Goal: Task Accomplishment & Management: Manage account settings

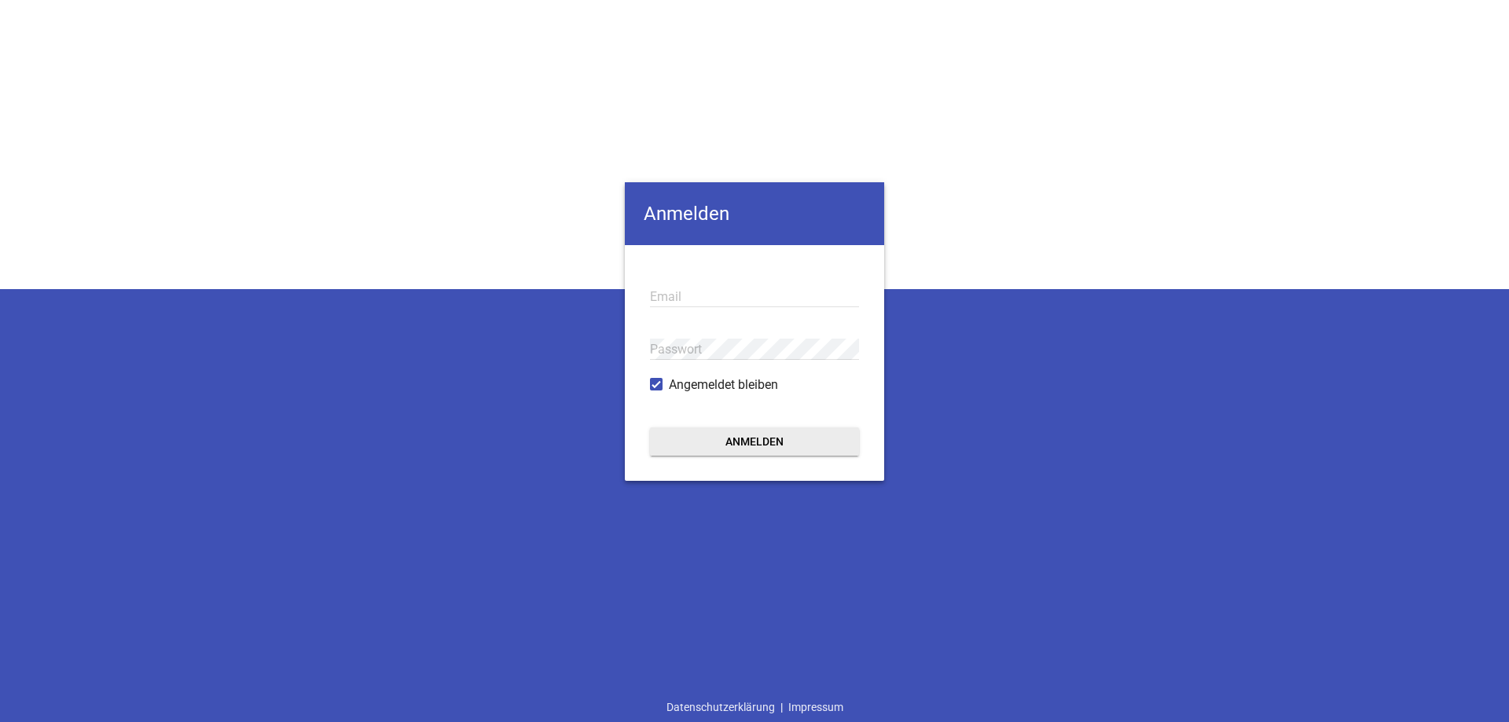
type input "[PERSON_NAME][EMAIL_ADDRESS][DOMAIN_NAME]"
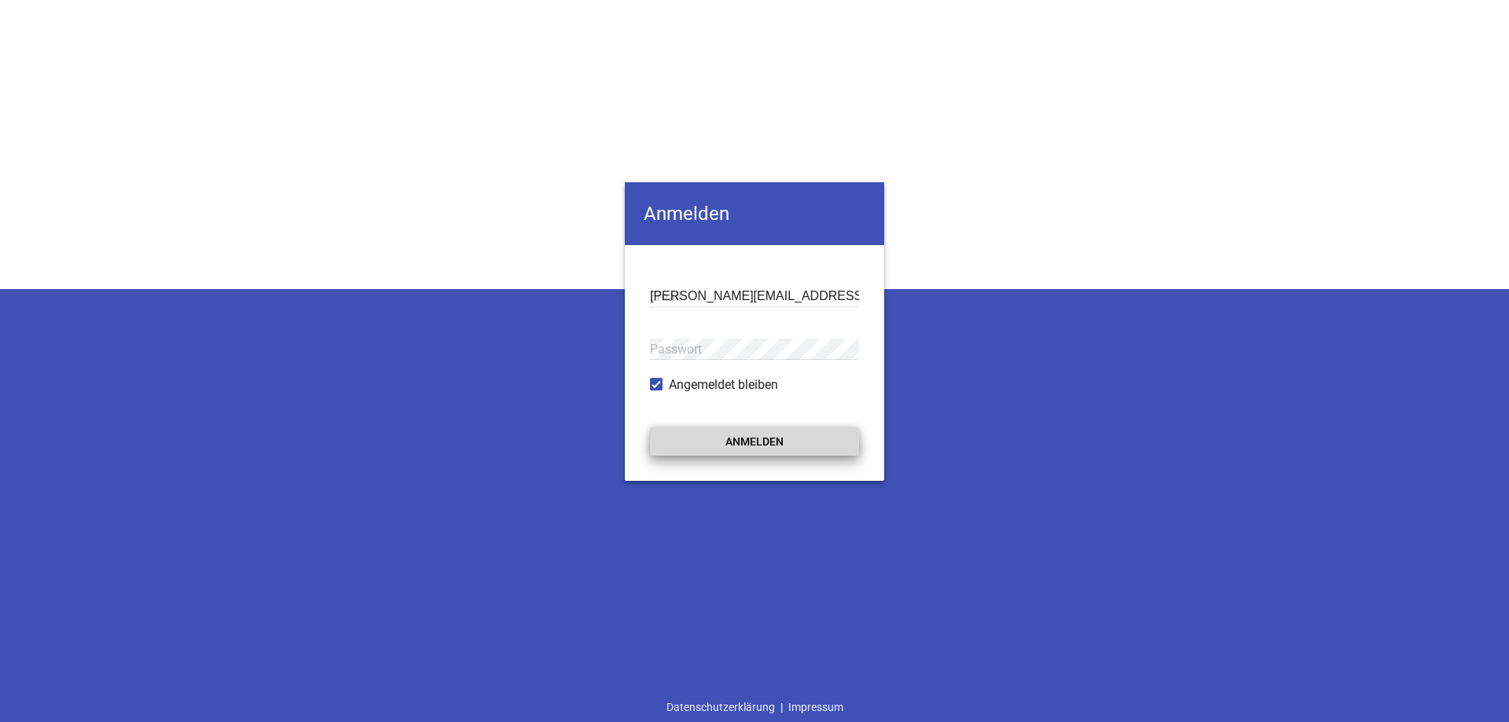
click at [761, 434] on button "Anmelden" at bounding box center [754, 441] width 209 height 28
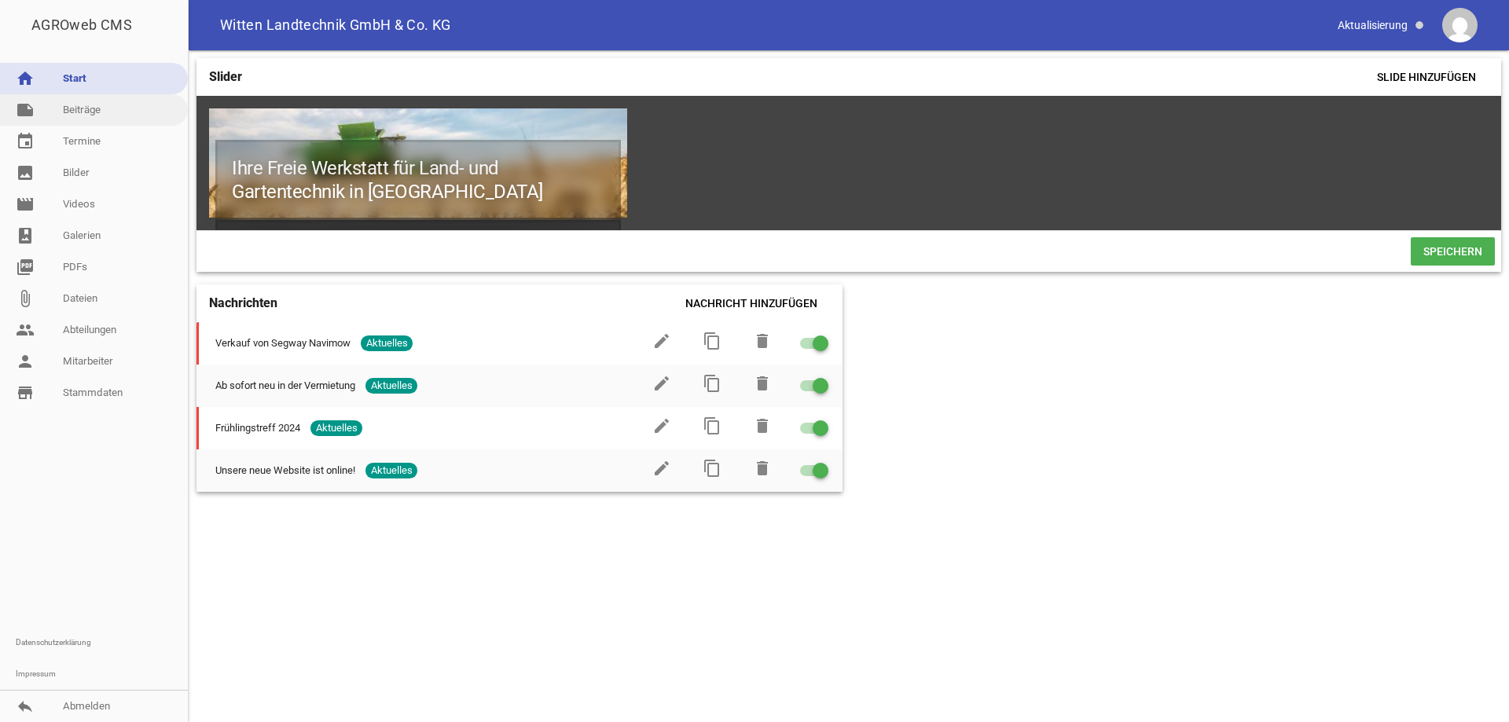
click at [76, 116] on link "note Beiträge" at bounding box center [94, 109] width 188 height 31
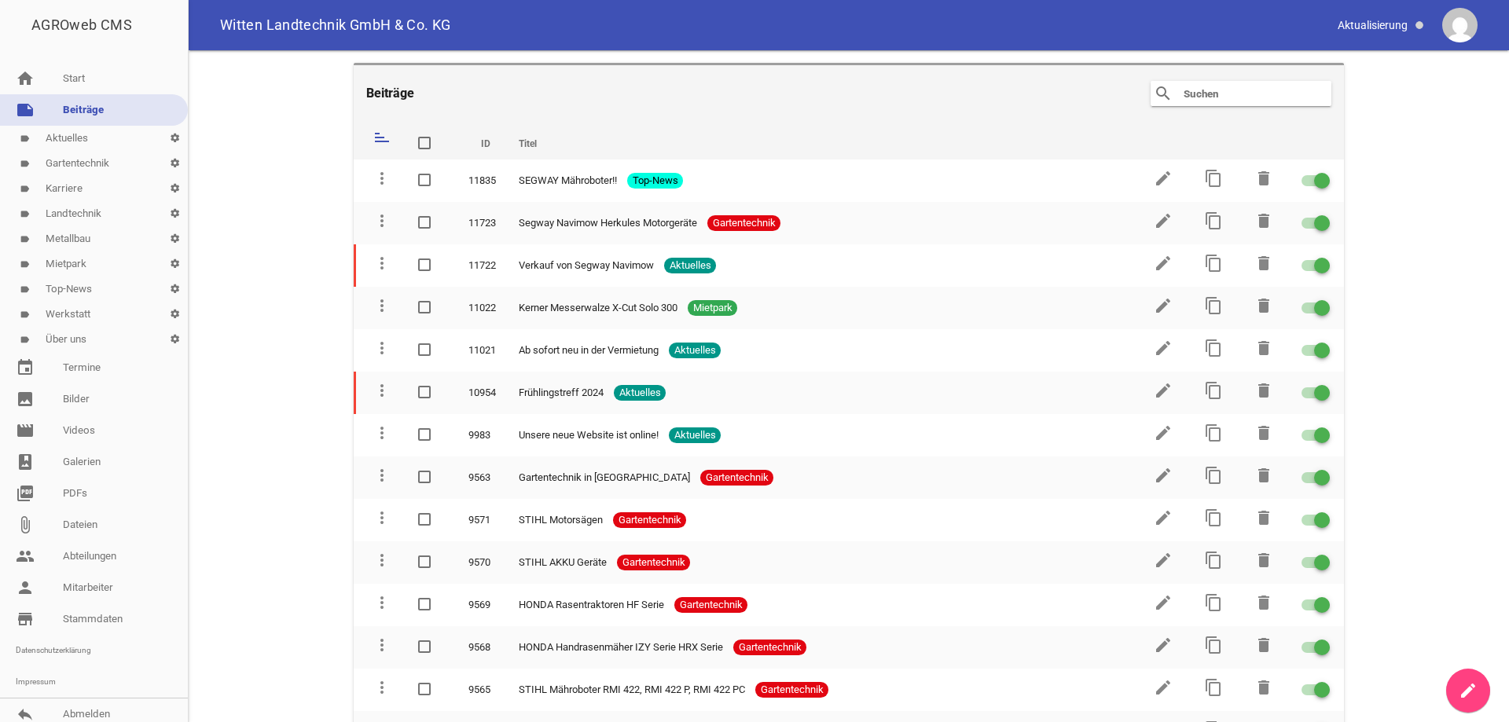
click at [68, 343] on link "label Über uns settings" at bounding box center [94, 339] width 188 height 25
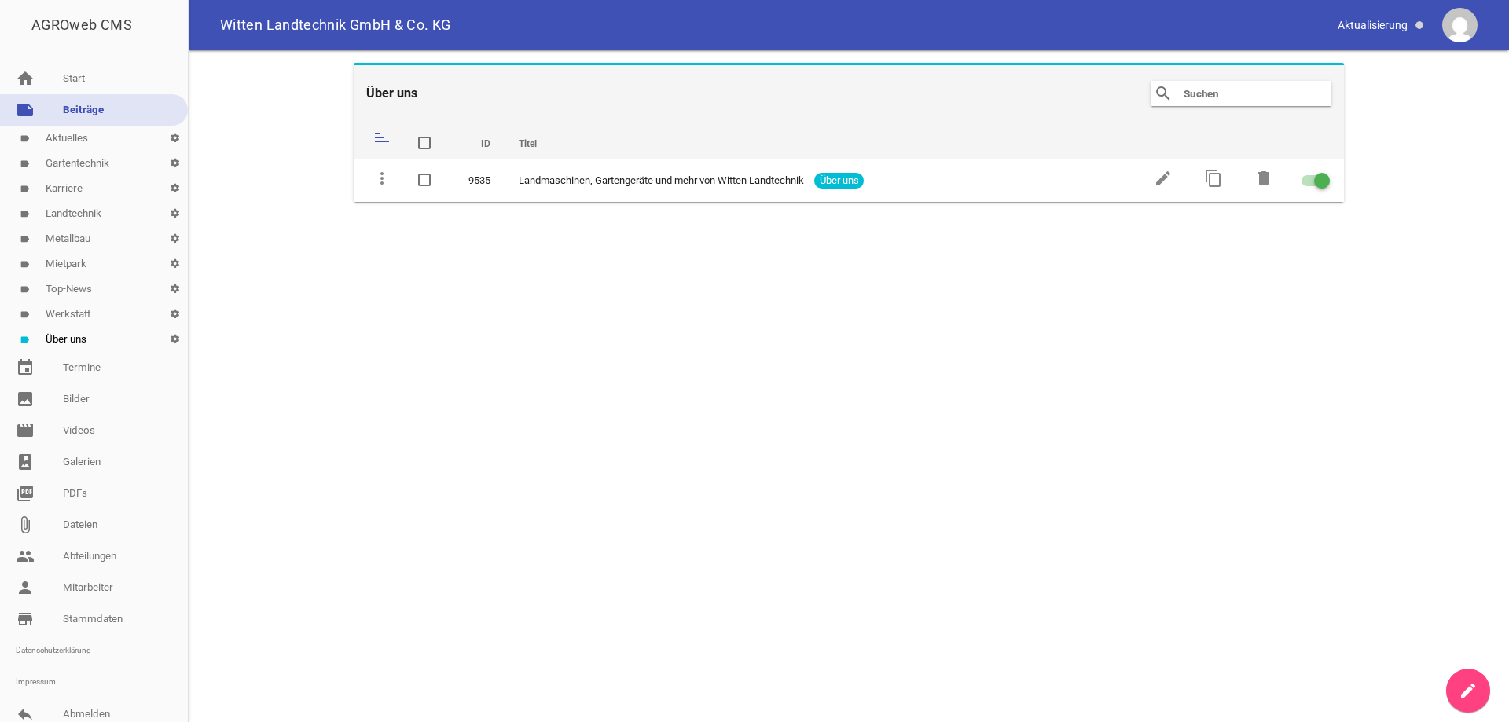
click at [82, 136] on link "label Aktuelles settings" at bounding box center [94, 138] width 188 height 25
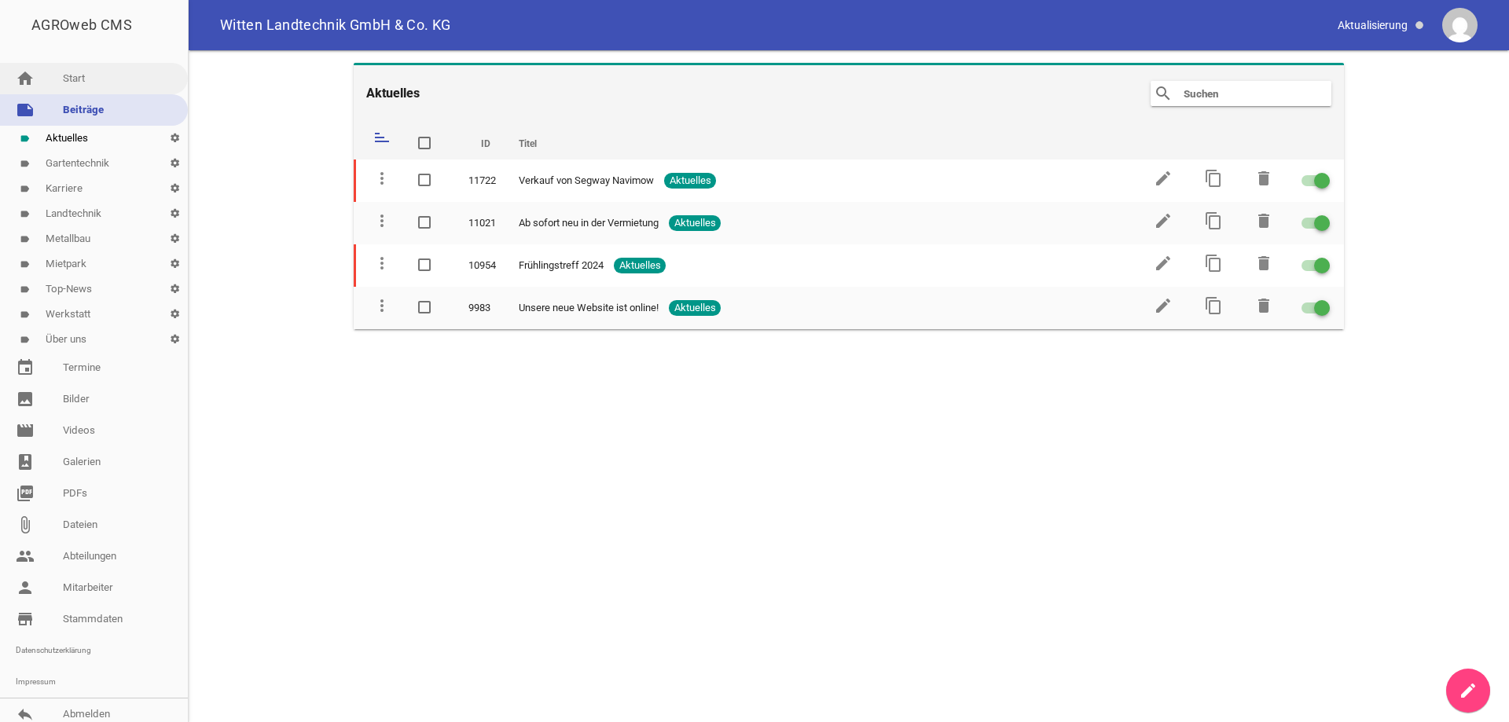
click at [82, 71] on link "home Start" at bounding box center [94, 78] width 188 height 31
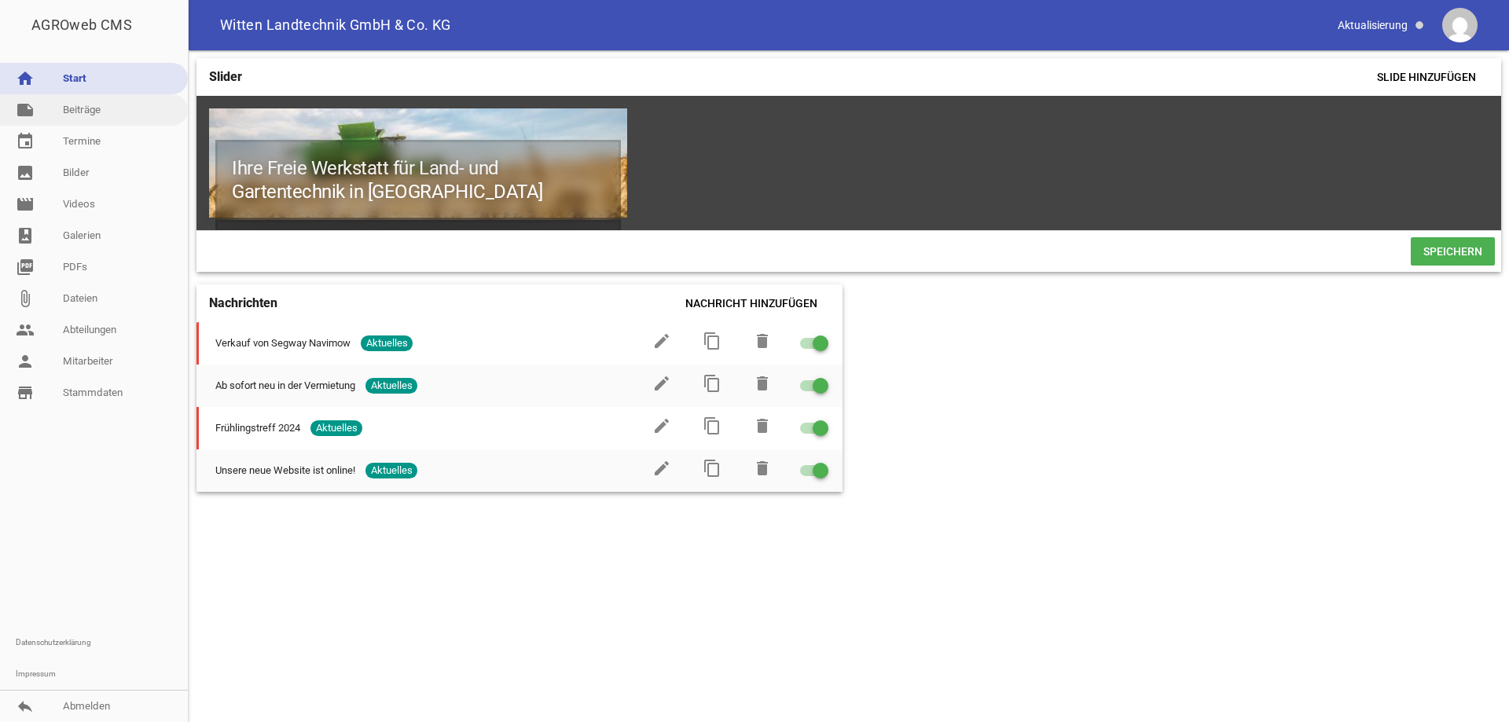
click at [82, 115] on link "note Beiträge" at bounding box center [94, 109] width 188 height 31
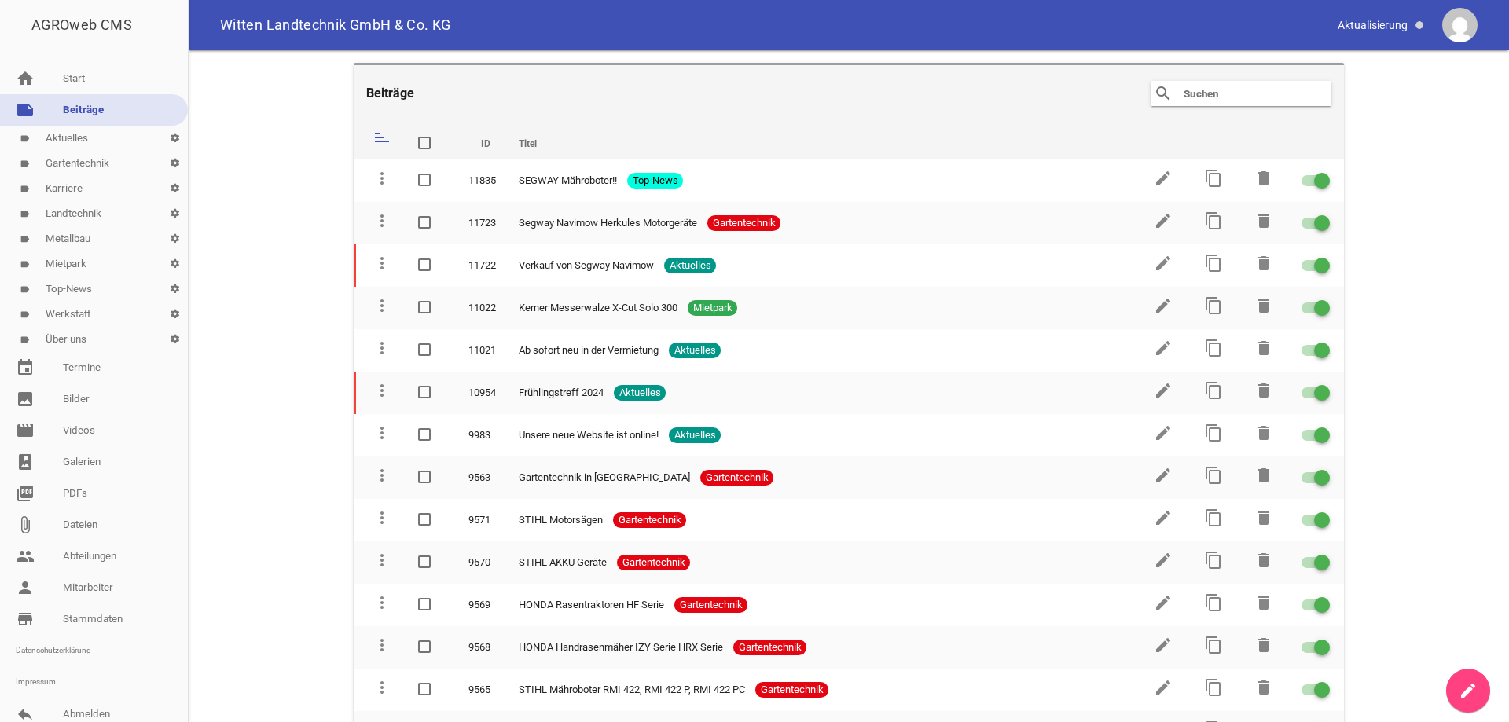
click at [78, 185] on link "label Karriere settings" at bounding box center [94, 188] width 188 height 25
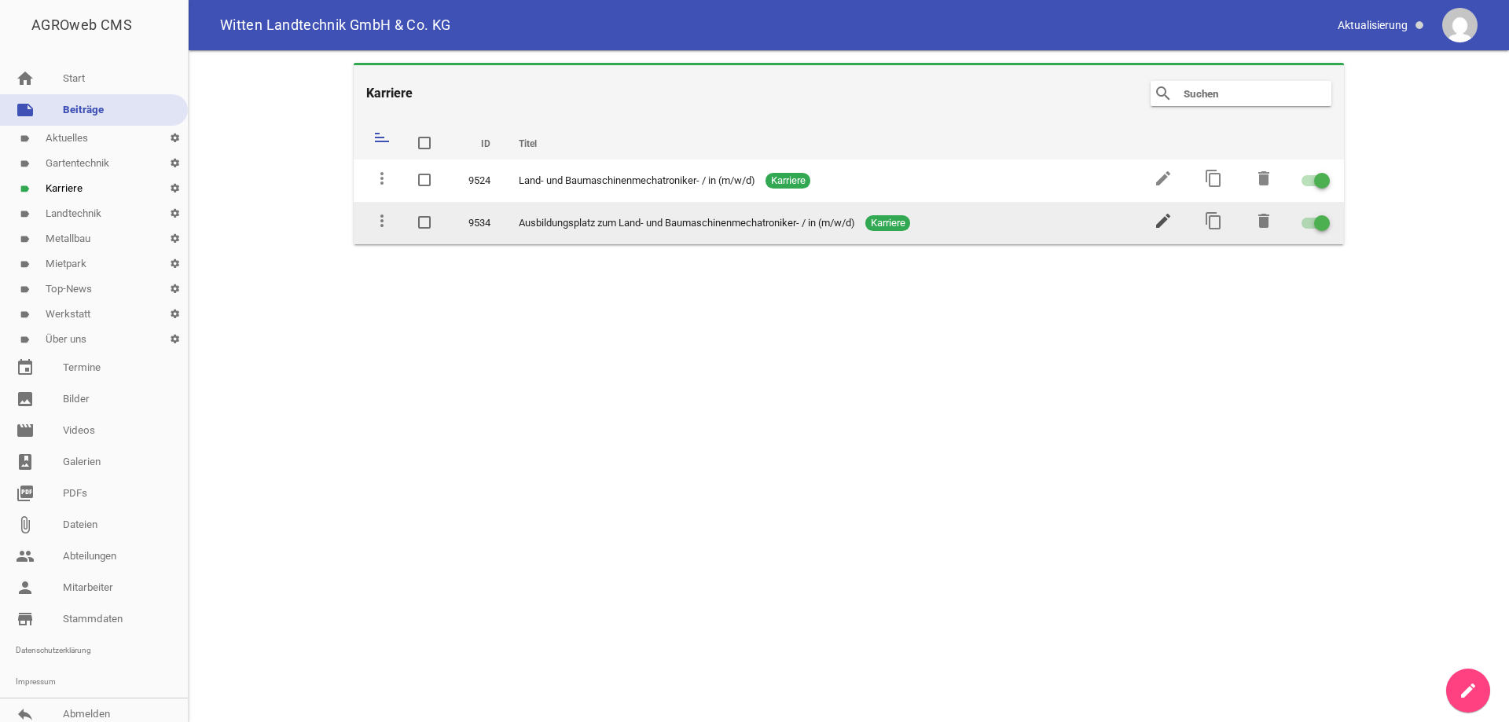
click at [1168, 218] on icon "edit" at bounding box center [1162, 220] width 19 height 19
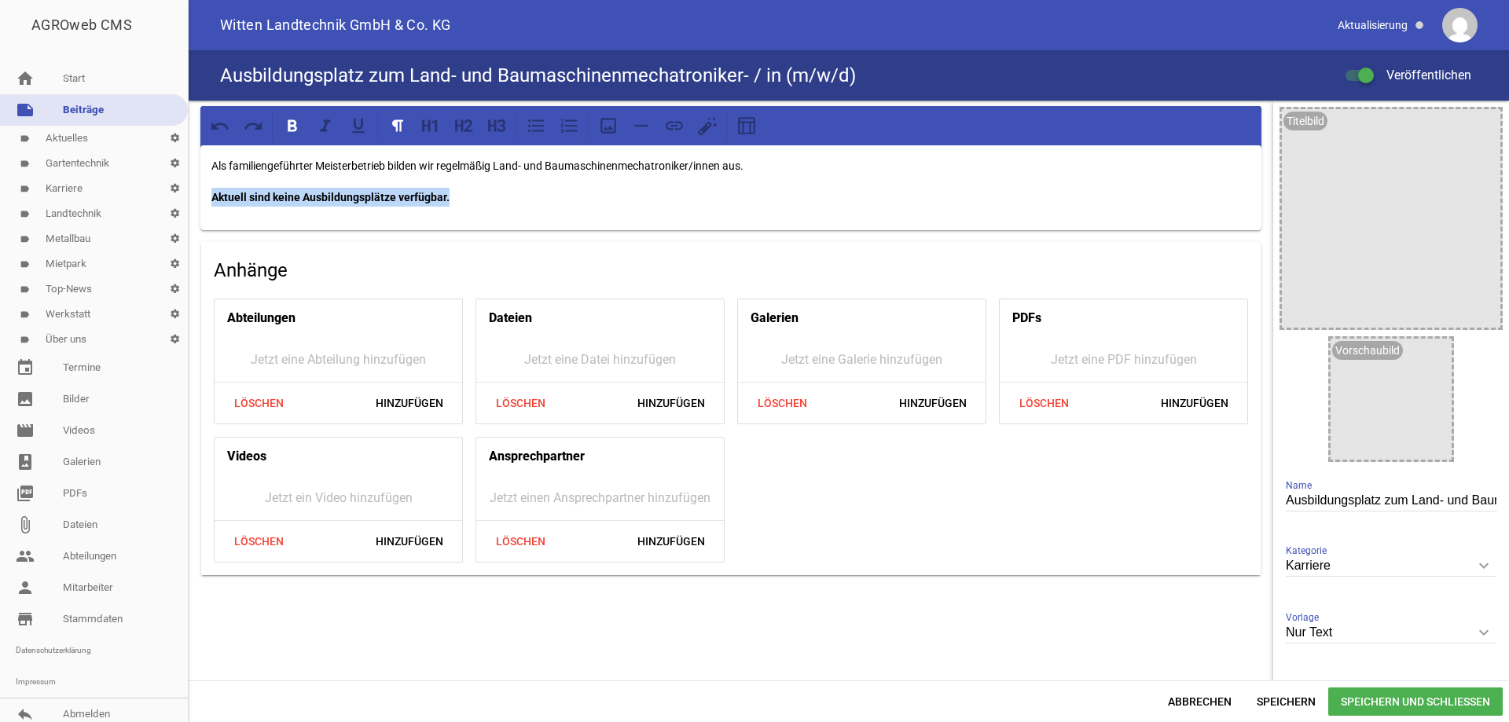
drag, startPoint x: 456, startPoint y: 196, endPoint x: 203, endPoint y: 195, distance: 253.0
click at [203, 195] on div "Als familiengeführter Meisterbetrieb bilden wir regelmäßig Land- und Baumaschin…" at bounding box center [730, 187] width 1061 height 85
drag, startPoint x: 471, startPoint y: 191, endPoint x: 372, endPoint y: 196, distance: 98.4
click at [372, 196] on p "zum [DATE] suchen wir einen Auszubildende" at bounding box center [730, 197] width 1039 height 19
drag, startPoint x: 596, startPoint y: 193, endPoint x: 373, endPoint y: 196, distance: 223.2
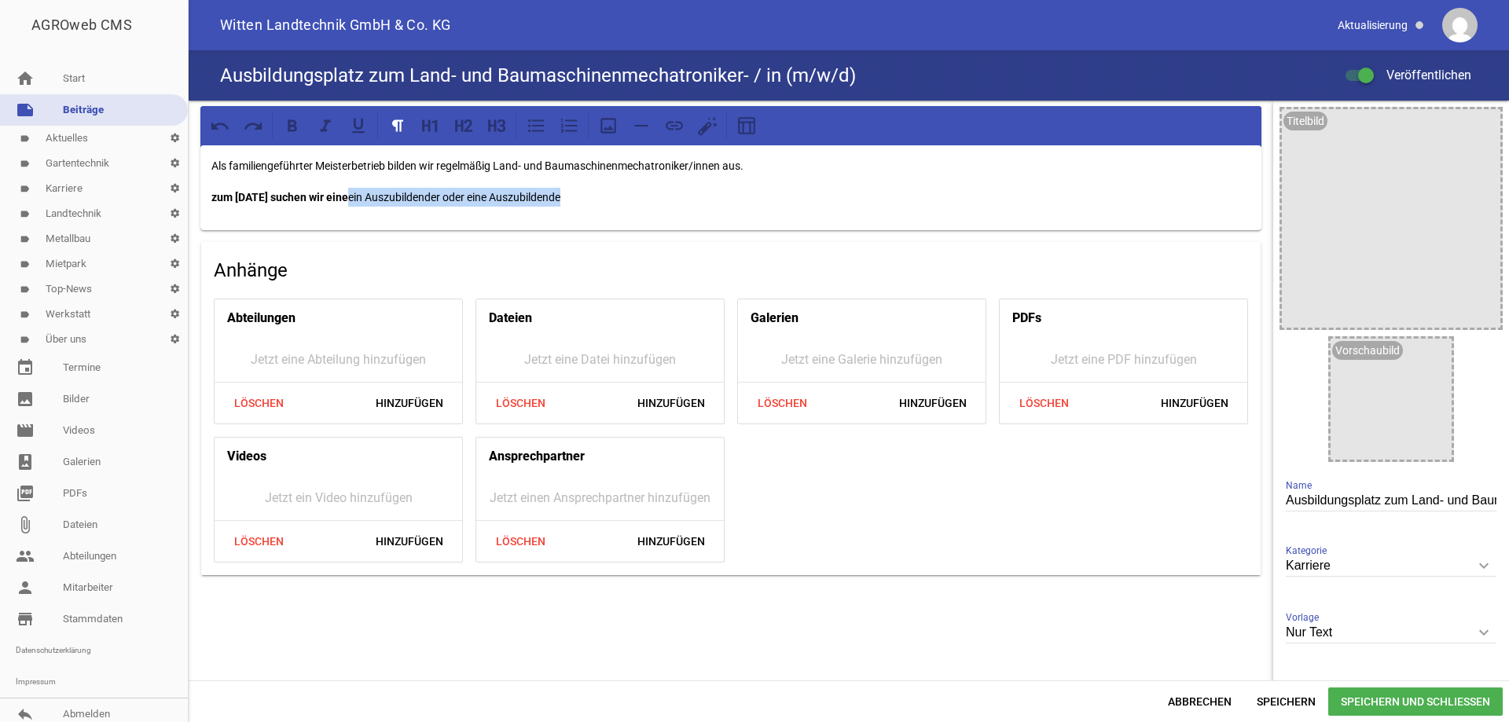
click at [373, 196] on p "zum [DATE] suchen wir eine ein Auszubildender oder eine Auszubildende" at bounding box center [730, 197] width 1039 height 19
click at [449, 192] on strong "zum [DATE] suchen wir eine Auszubildende einen" at bounding box center [333, 197] width 244 height 13
click at [213, 192] on strong "zum [DATE] suchen wir eine Auszubildende oder einen Auszubildenden" at bounding box center [387, 197] width 353 height 13
click at [1479, 566] on icon "keyboard_arrow_down" at bounding box center [1483, 565] width 25 height 25
click at [1479, 566] on input "Karriere" at bounding box center [1390, 565] width 211 height 21
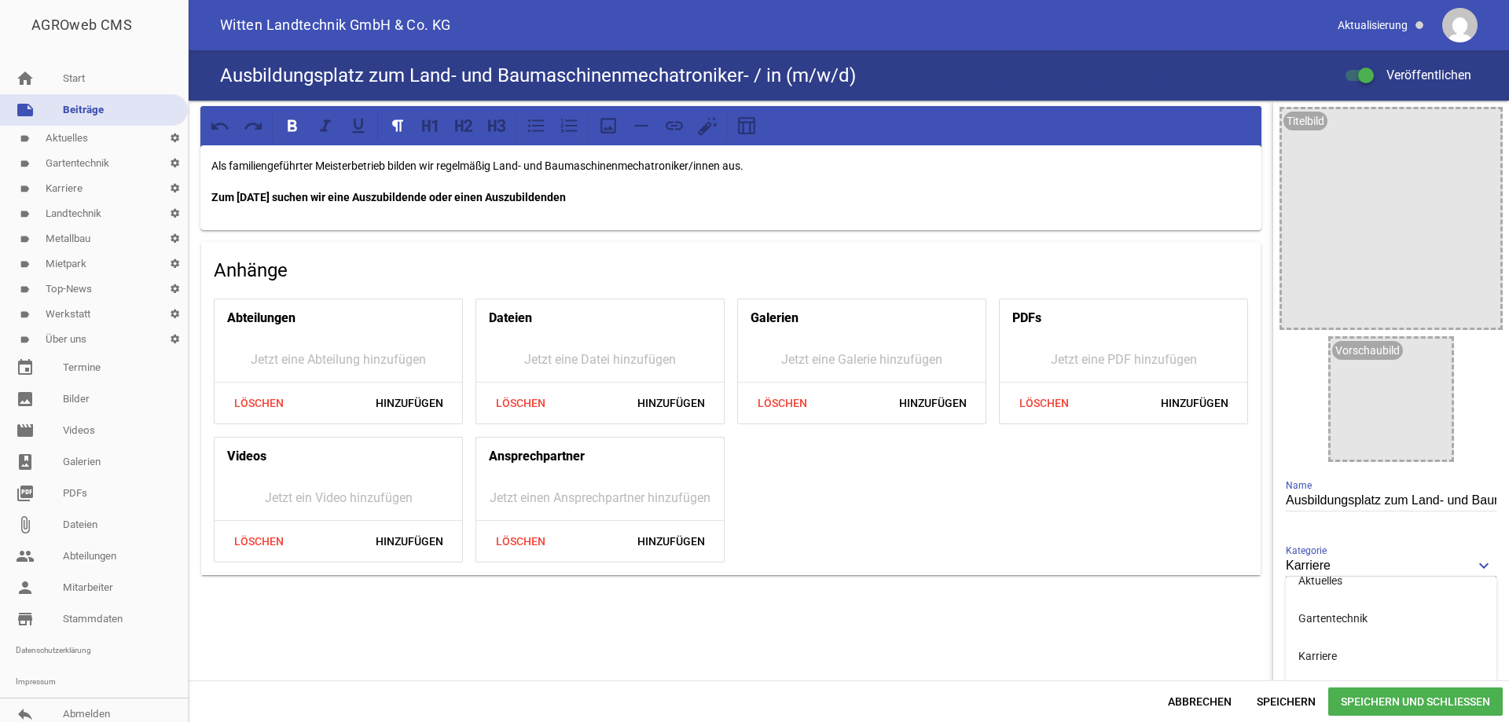
scroll to position [60, 0]
click at [1325, 643] on li "Karriere" at bounding box center [1390, 655] width 211 height 38
click at [1391, 697] on span "Speichern und Schließen" at bounding box center [1415, 701] width 174 height 28
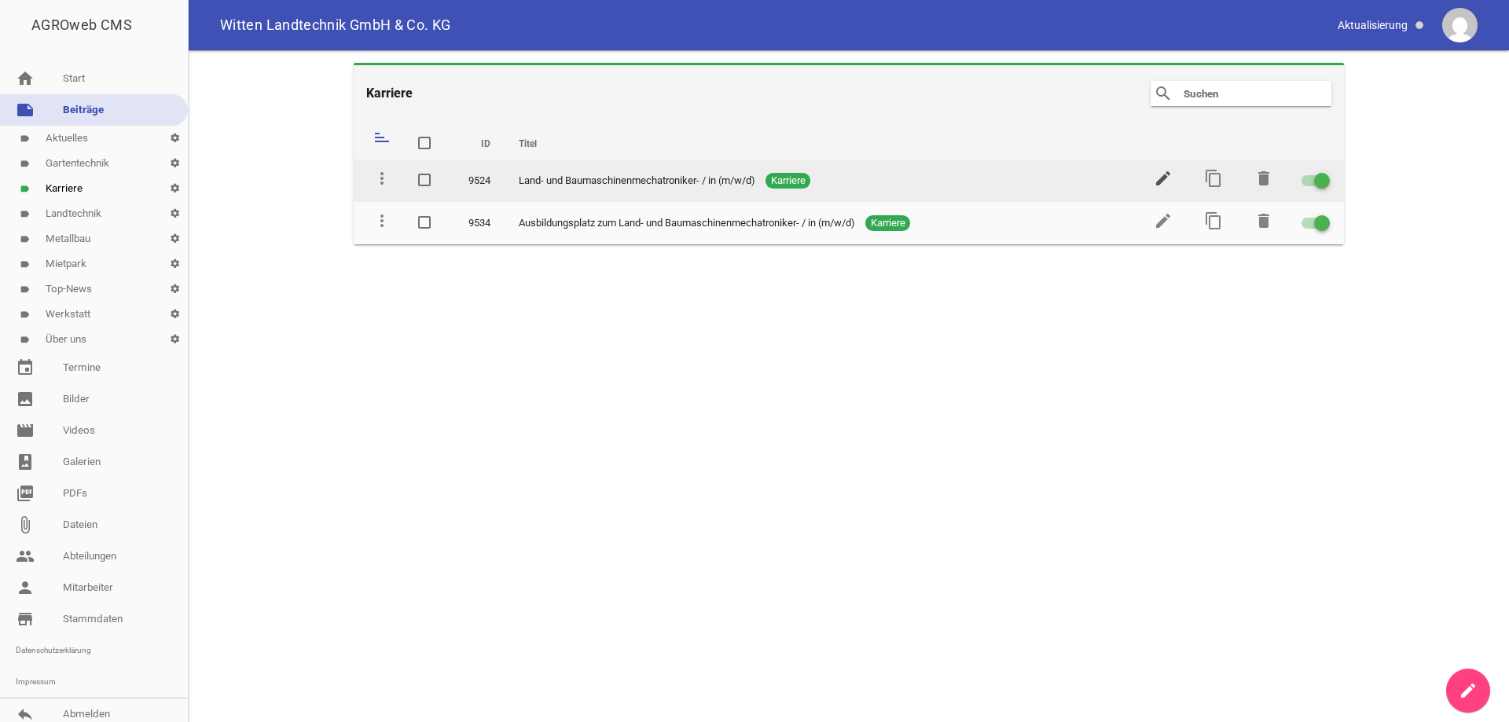
click at [1160, 177] on icon "edit" at bounding box center [1162, 178] width 19 height 19
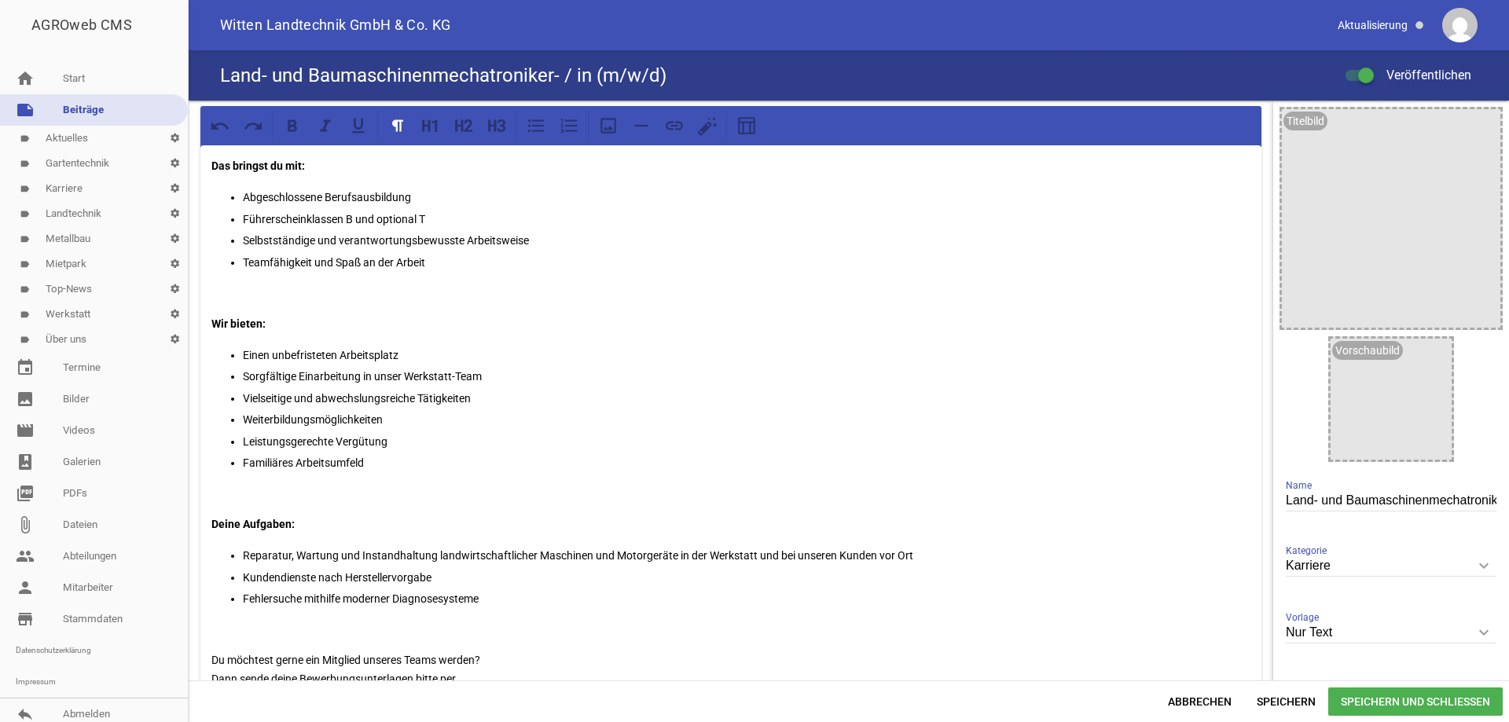
scroll to position [79, 0]
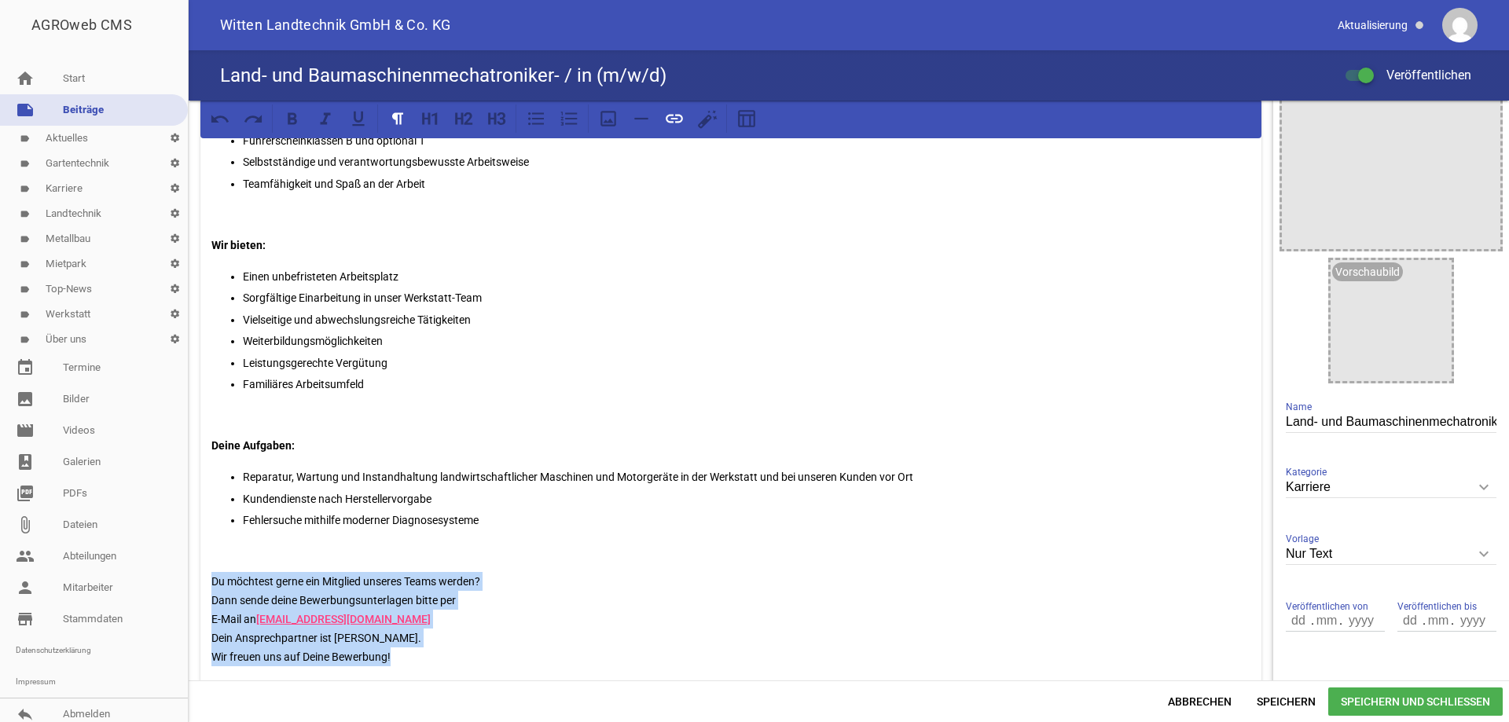
drag, startPoint x: 210, startPoint y: 580, endPoint x: 445, endPoint y: 651, distance: 245.3
click at [445, 651] on div "Das bringst du mit: Abgeschlossene Berufsausbildung Führerscheinklassen B und o…" at bounding box center [730, 378] width 1061 height 623
copy p "Du möchtest gerne ein Mitglied unseres Teams werden? Dann sende deine Bewerbung…"
click at [75, 184] on link "label Karriere settings" at bounding box center [94, 188] width 188 height 25
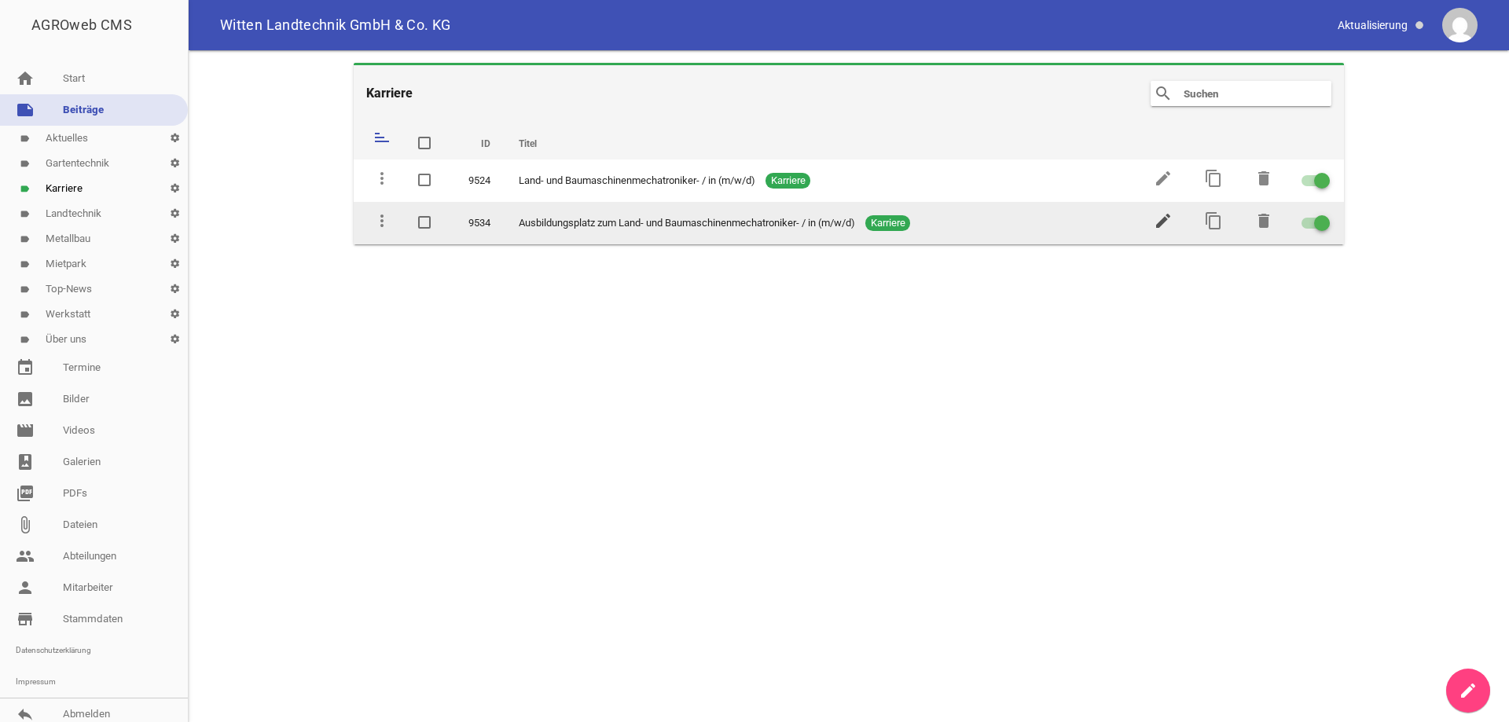
click at [1169, 214] on icon "edit" at bounding box center [1162, 220] width 19 height 19
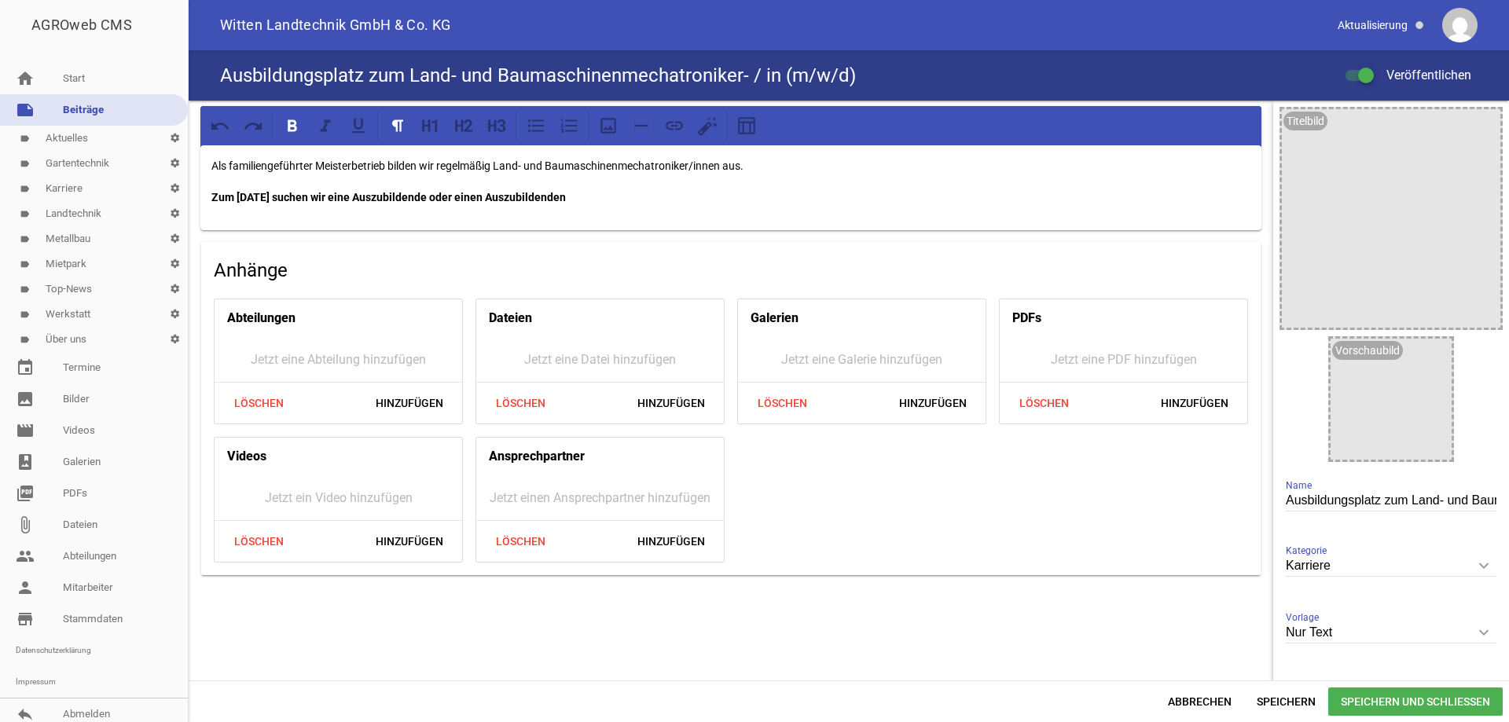
click at [638, 192] on p "Zum [DATE] suchen wir eine Auszubildende oder einen Auszubildenden" at bounding box center [730, 197] width 1039 height 19
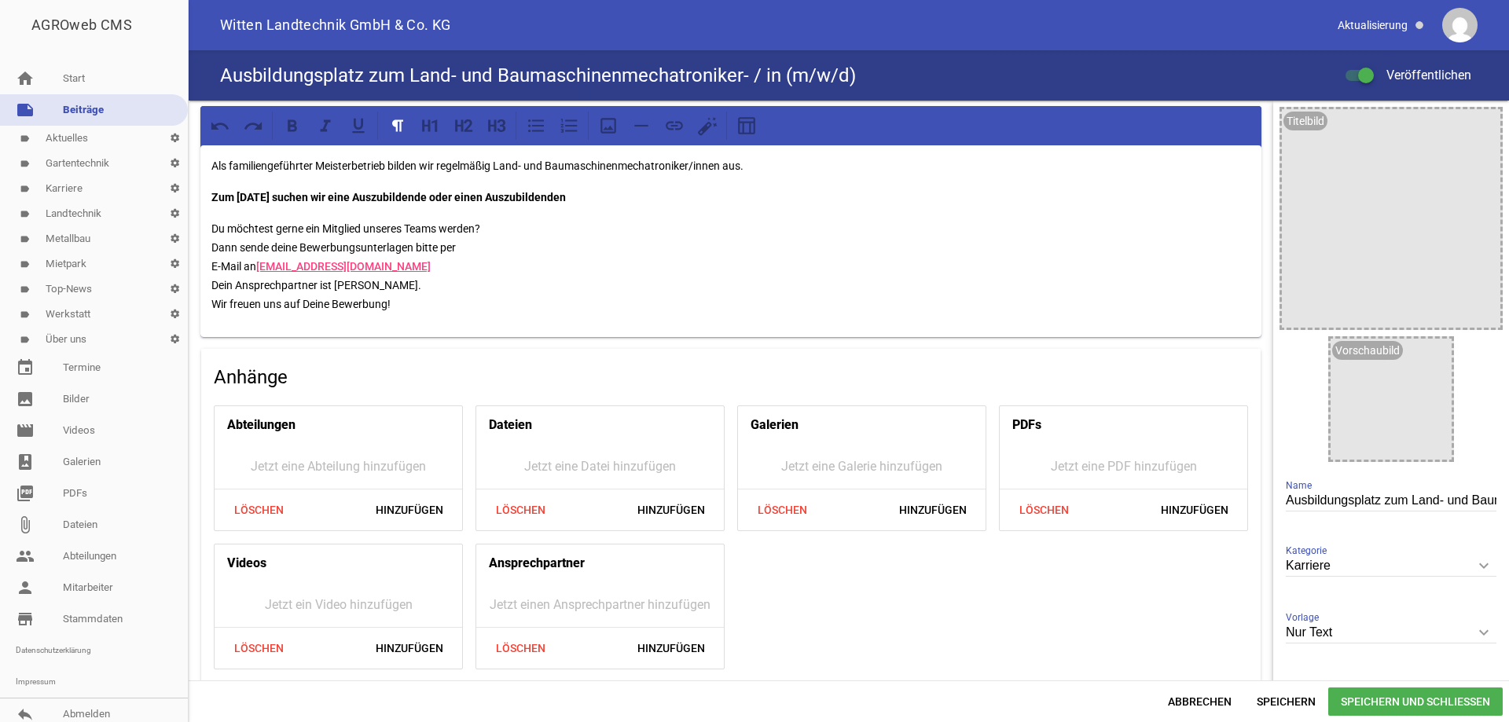
click at [1366, 699] on span "Speichern und Schließen" at bounding box center [1415, 701] width 174 height 28
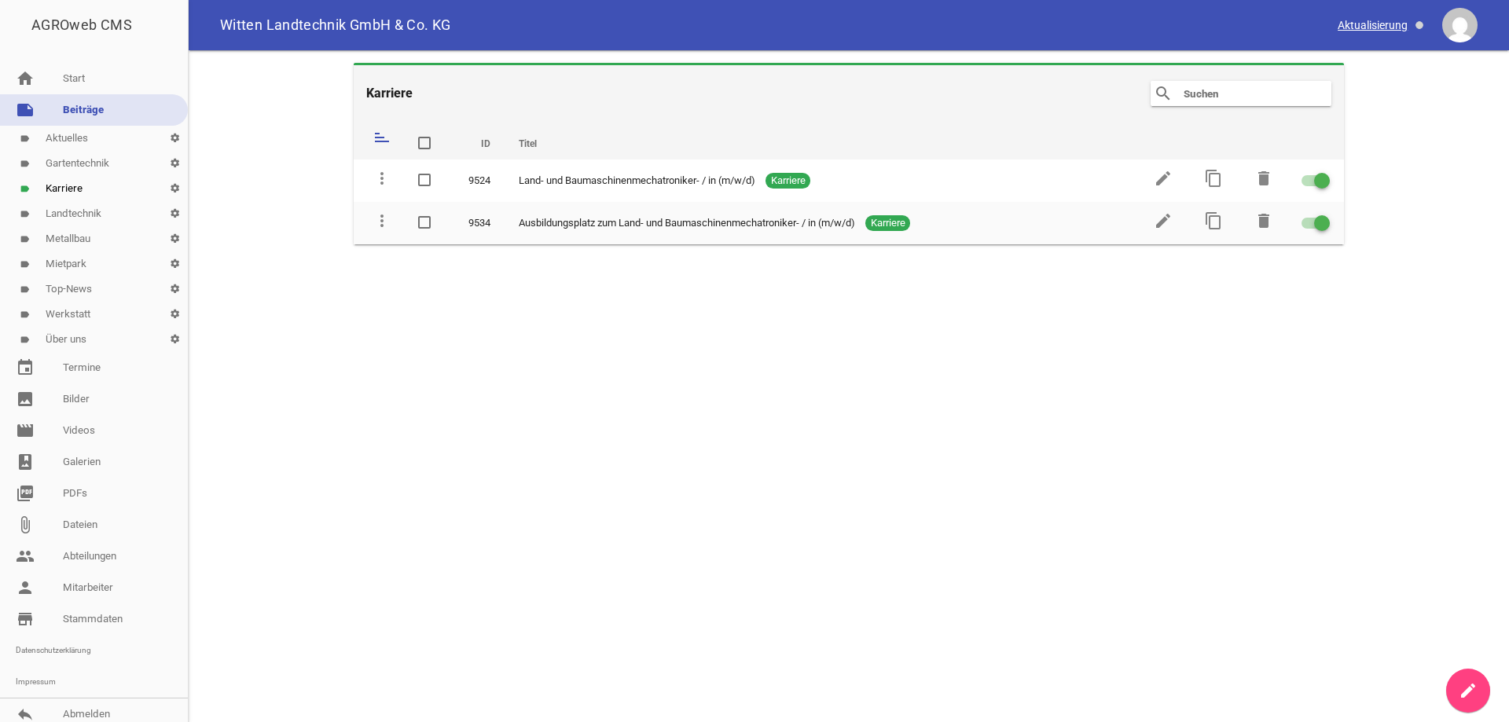
click at [1387, 17] on span at bounding box center [1381, 25] width 99 height 27
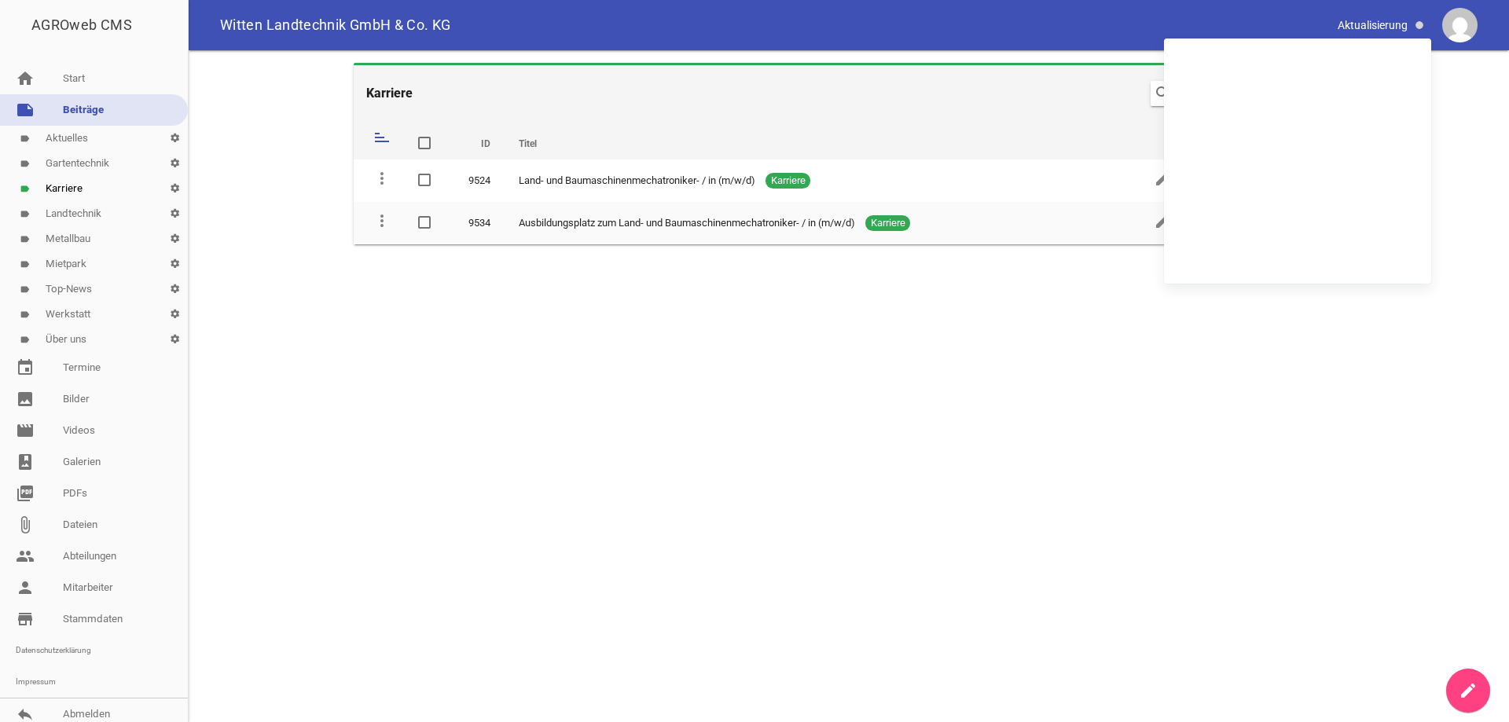
click at [1462, 29] on img at bounding box center [1459, 25] width 35 height 35
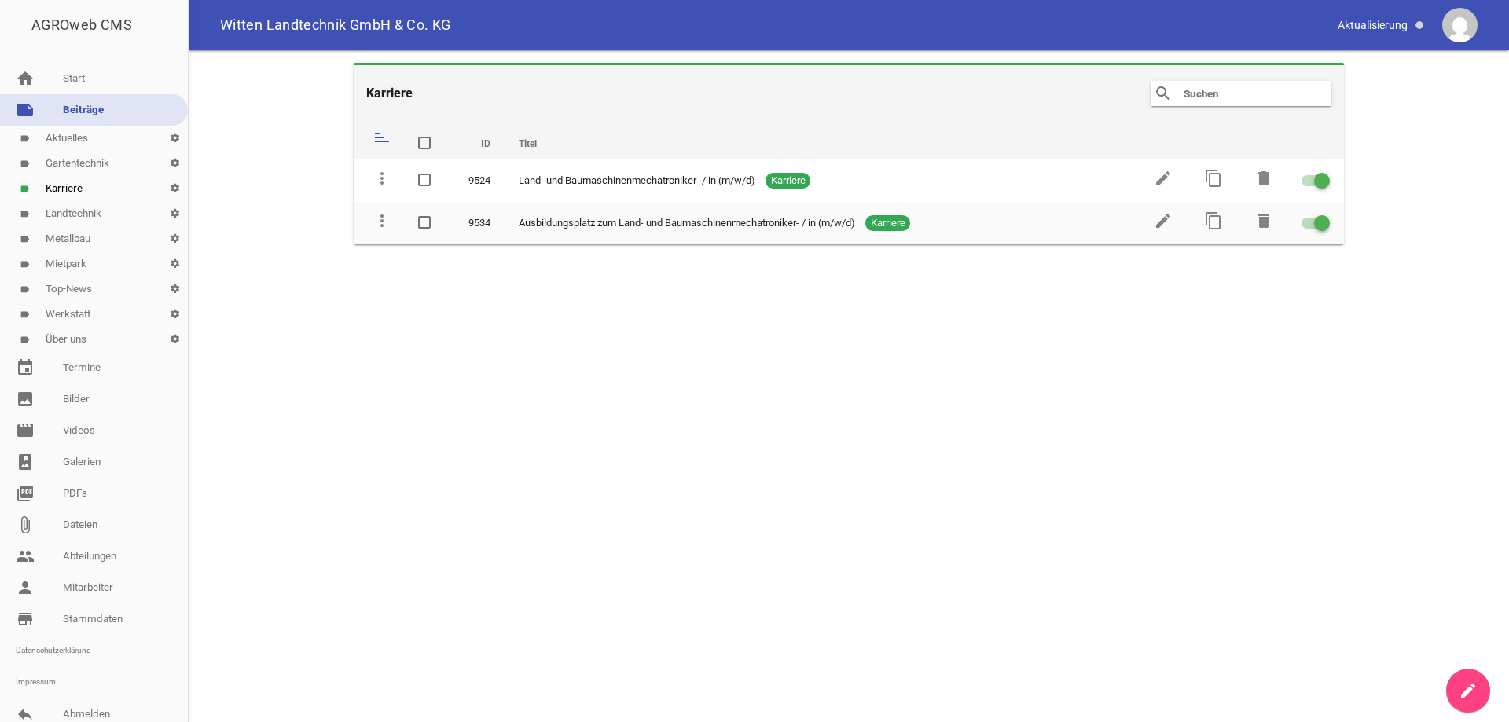
click at [1462, 29] on img at bounding box center [1459, 25] width 35 height 35
click at [1492, 38] on div "Witten Landtechnik GmbH & Co. KG" at bounding box center [849, 25] width 1320 height 50
